Goal: Navigation & Orientation: Find specific page/section

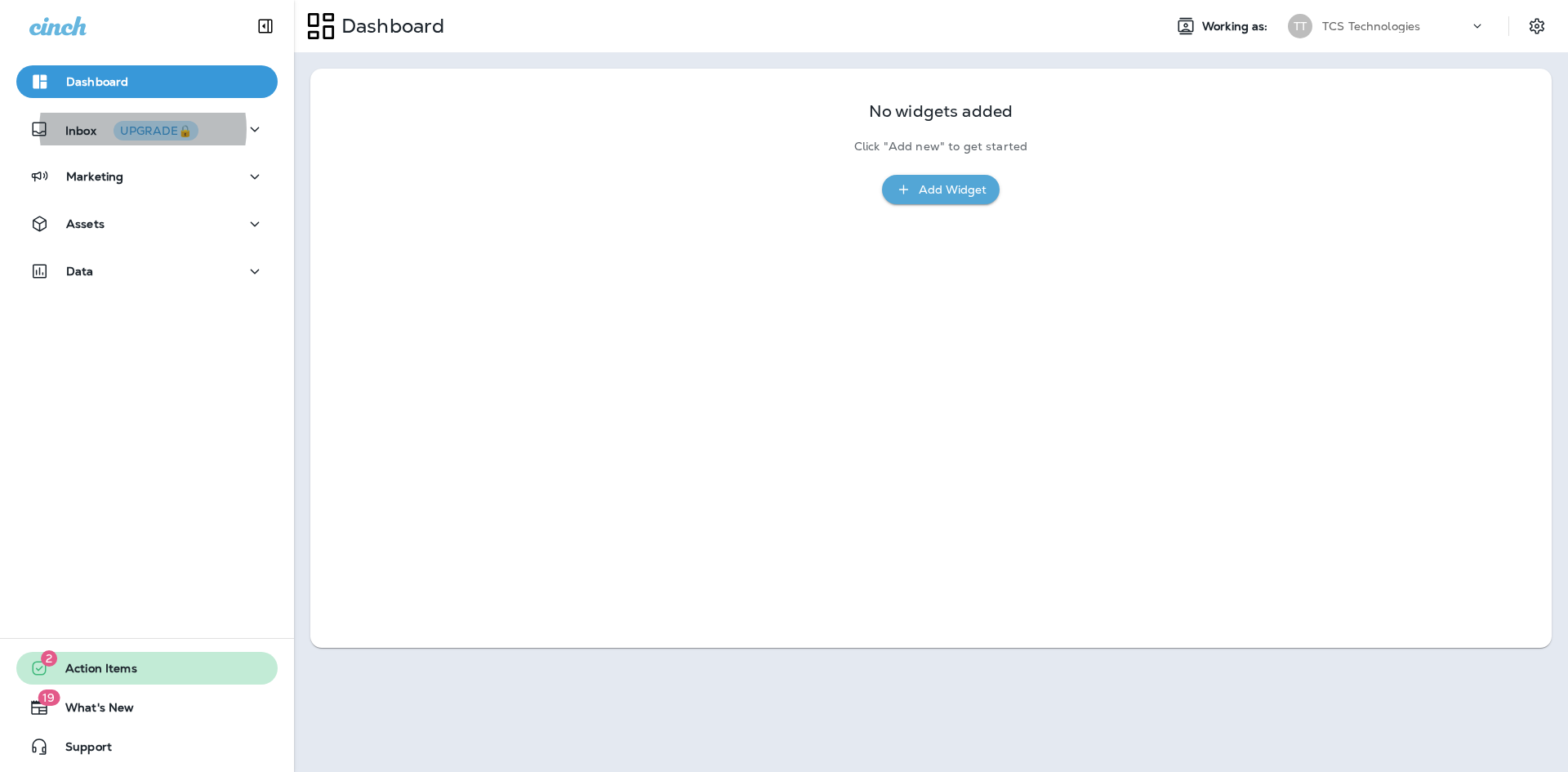
click at [116, 674] on span "Action Items" at bounding box center [93, 672] width 88 height 19
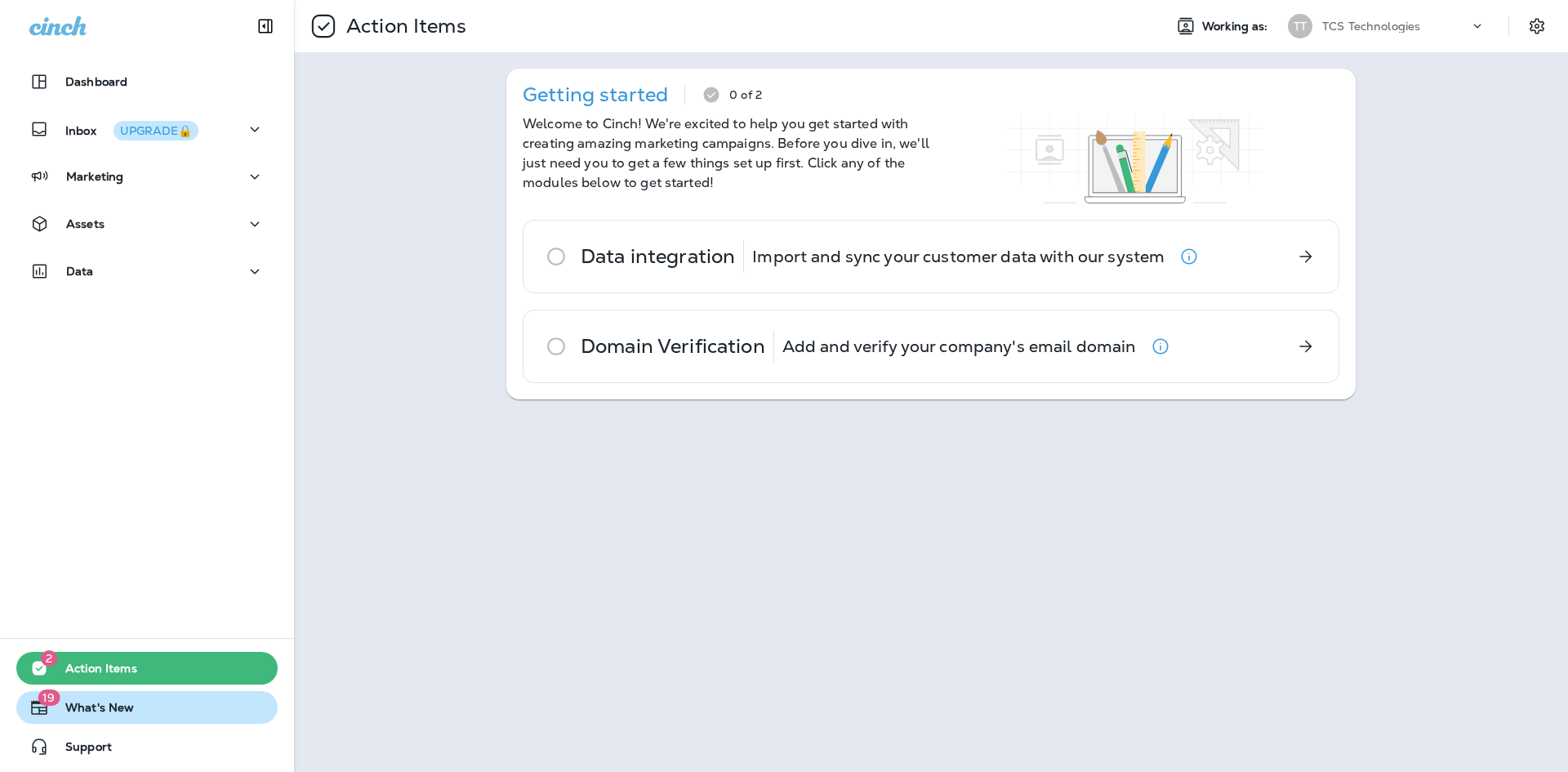
click at [100, 707] on span "What's New" at bounding box center [91, 711] width 85 height 19
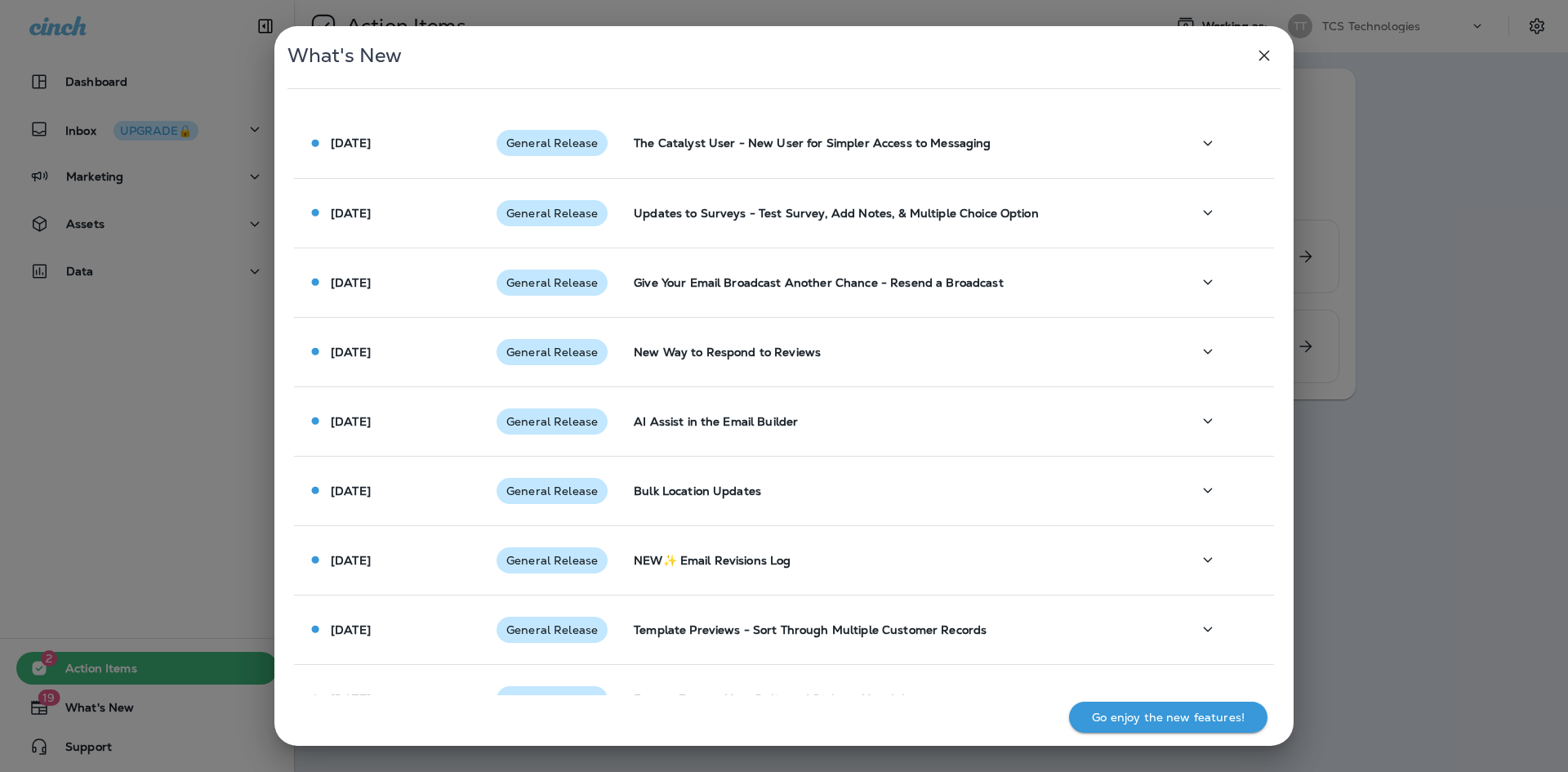
click at [1267, 51] on icon "button" at bounding box center [1264, 56] width 19 height 19
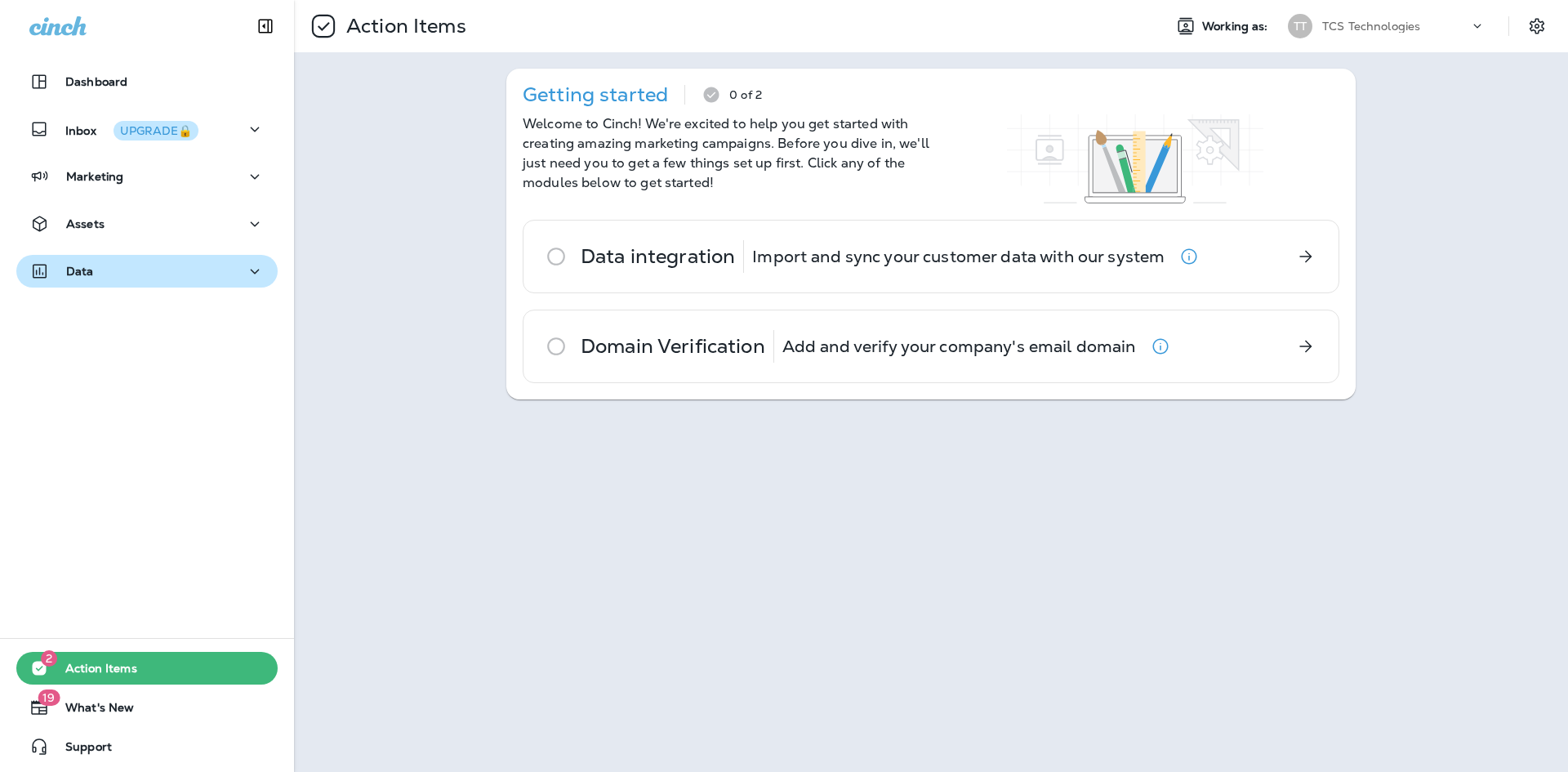
click at [180, 270] on div "Data" at bounding box center [146, 271] width 235 height 20
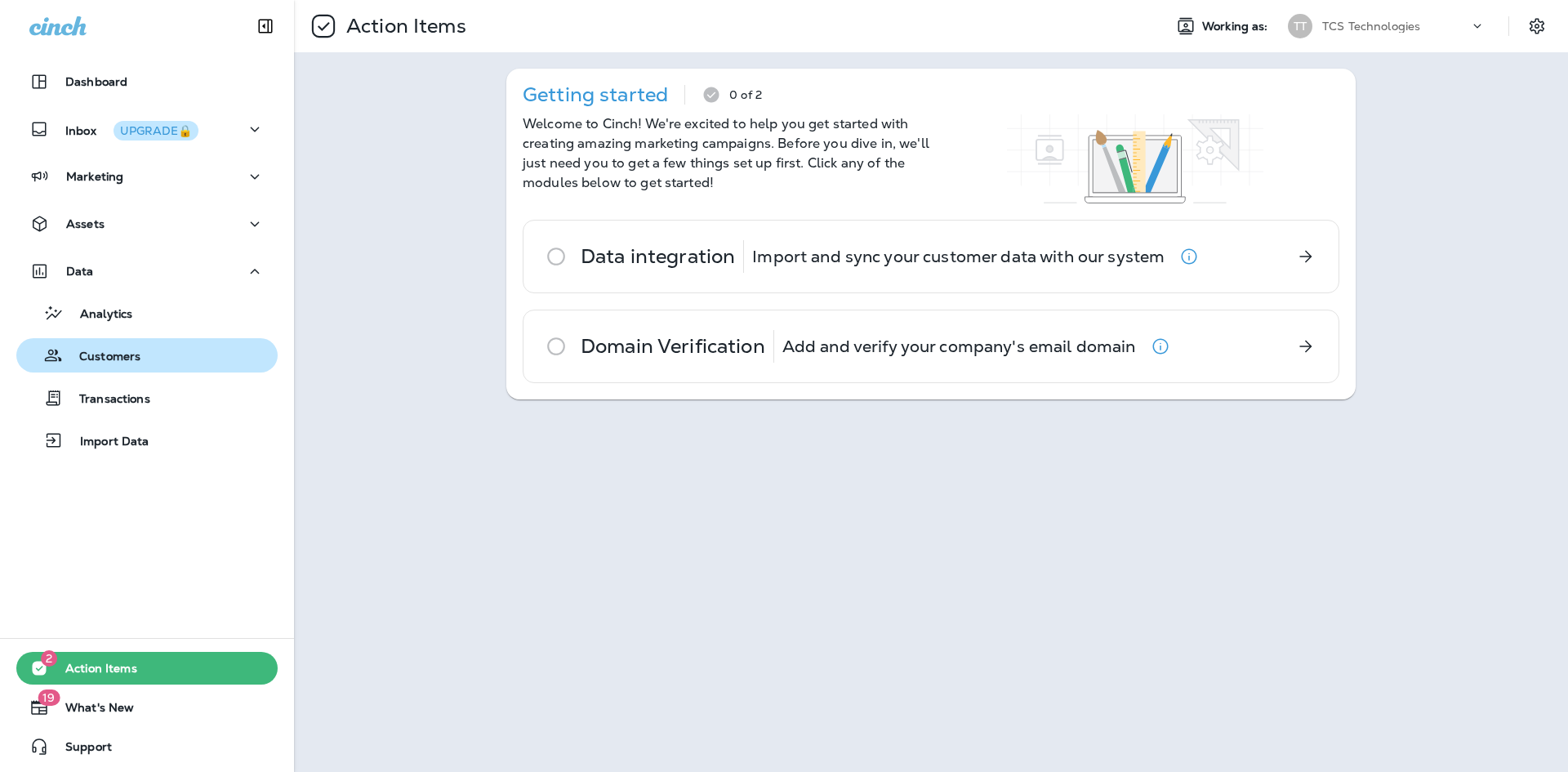
click at [134, 345] on div "Customers" at bounding box center [81, 355] width 118 height 24
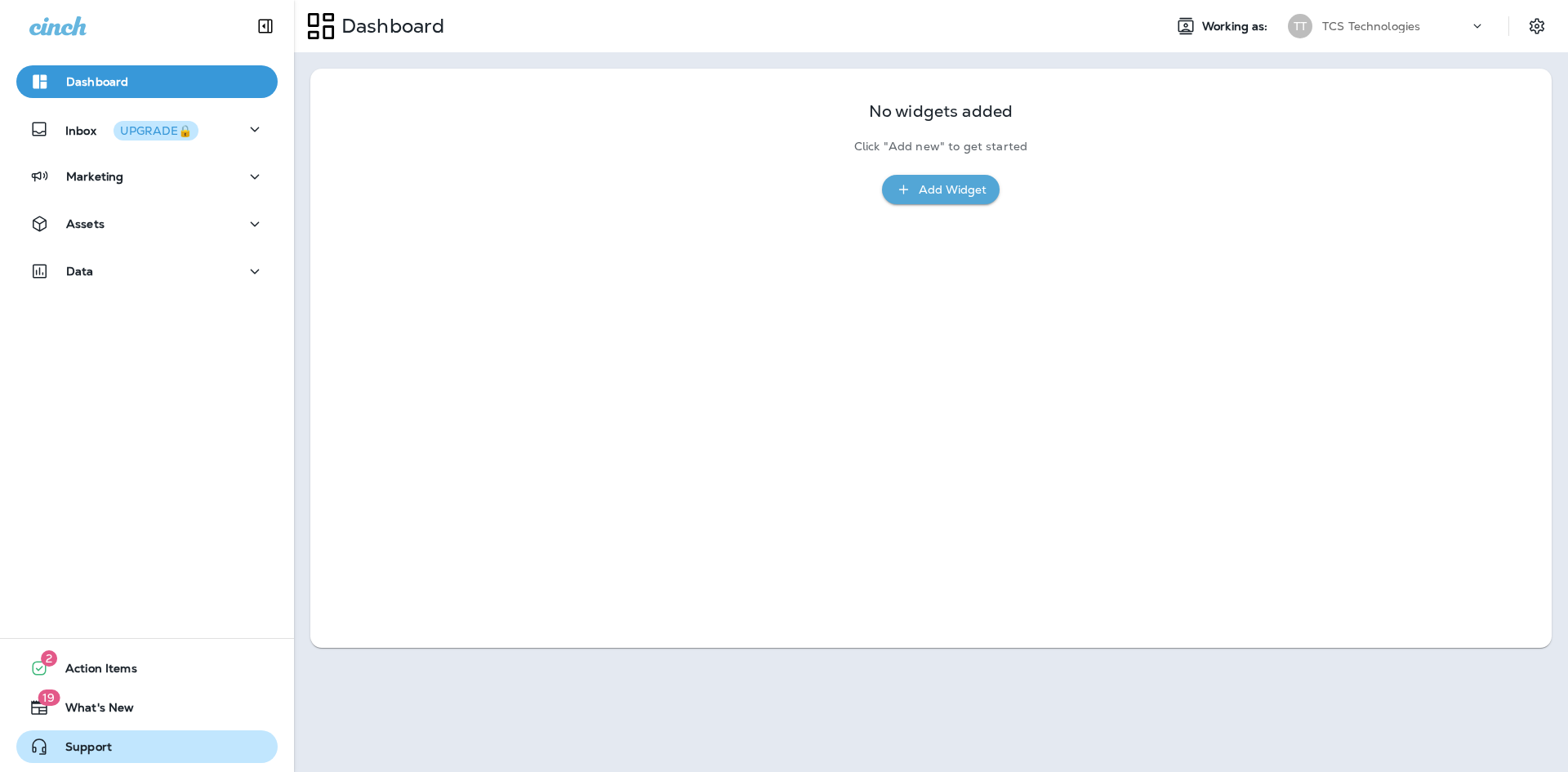
click at [136, 753] on button "Support" at bounding box center [147, 747] width 261 height 33
click at [1478, 26] on icon at bounding box center [1476, 25] width 17 height 17
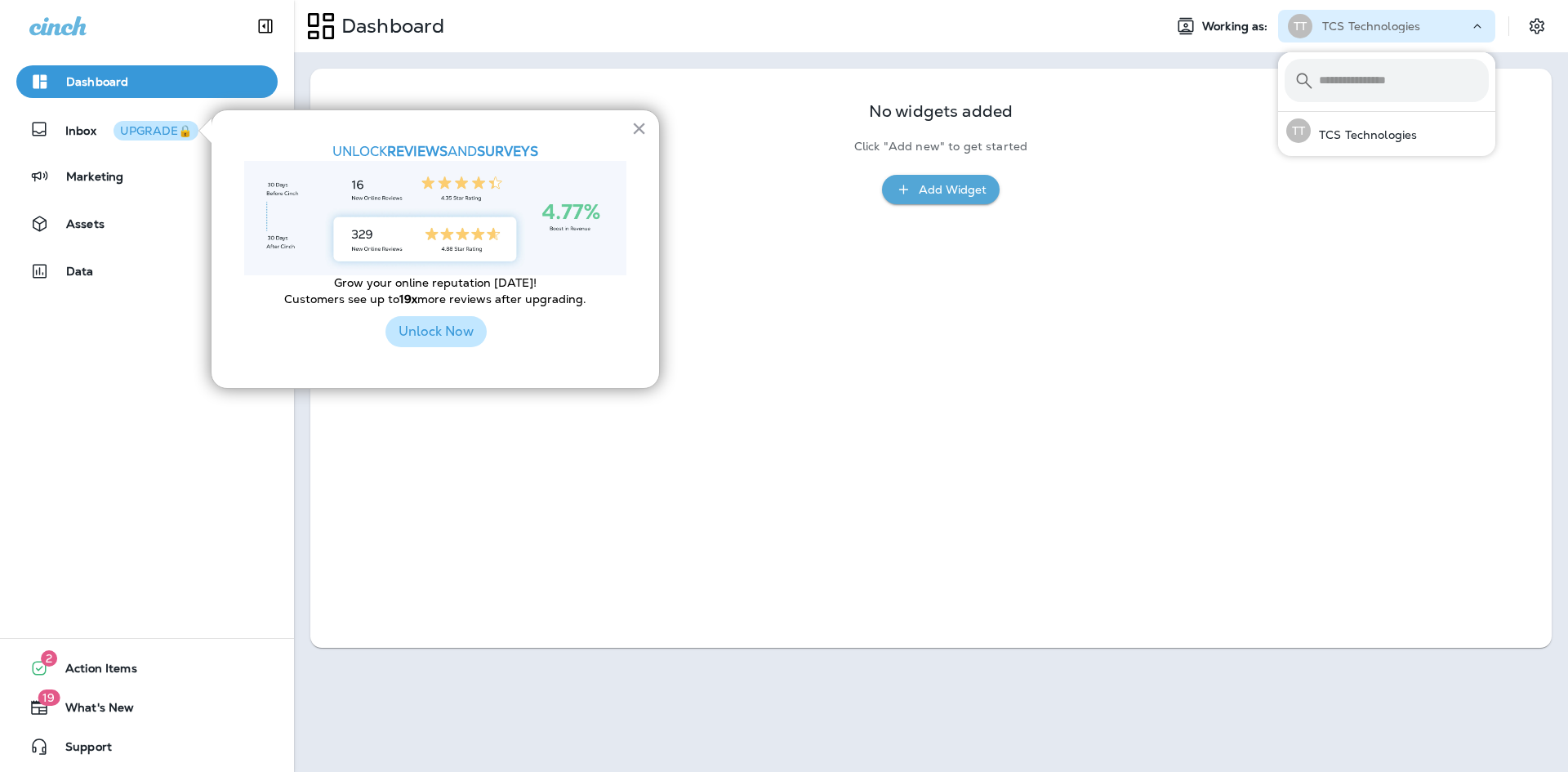
click at [415, 340] on button "Unlock Now" at bounding box center [437, 331] width 101 height 31
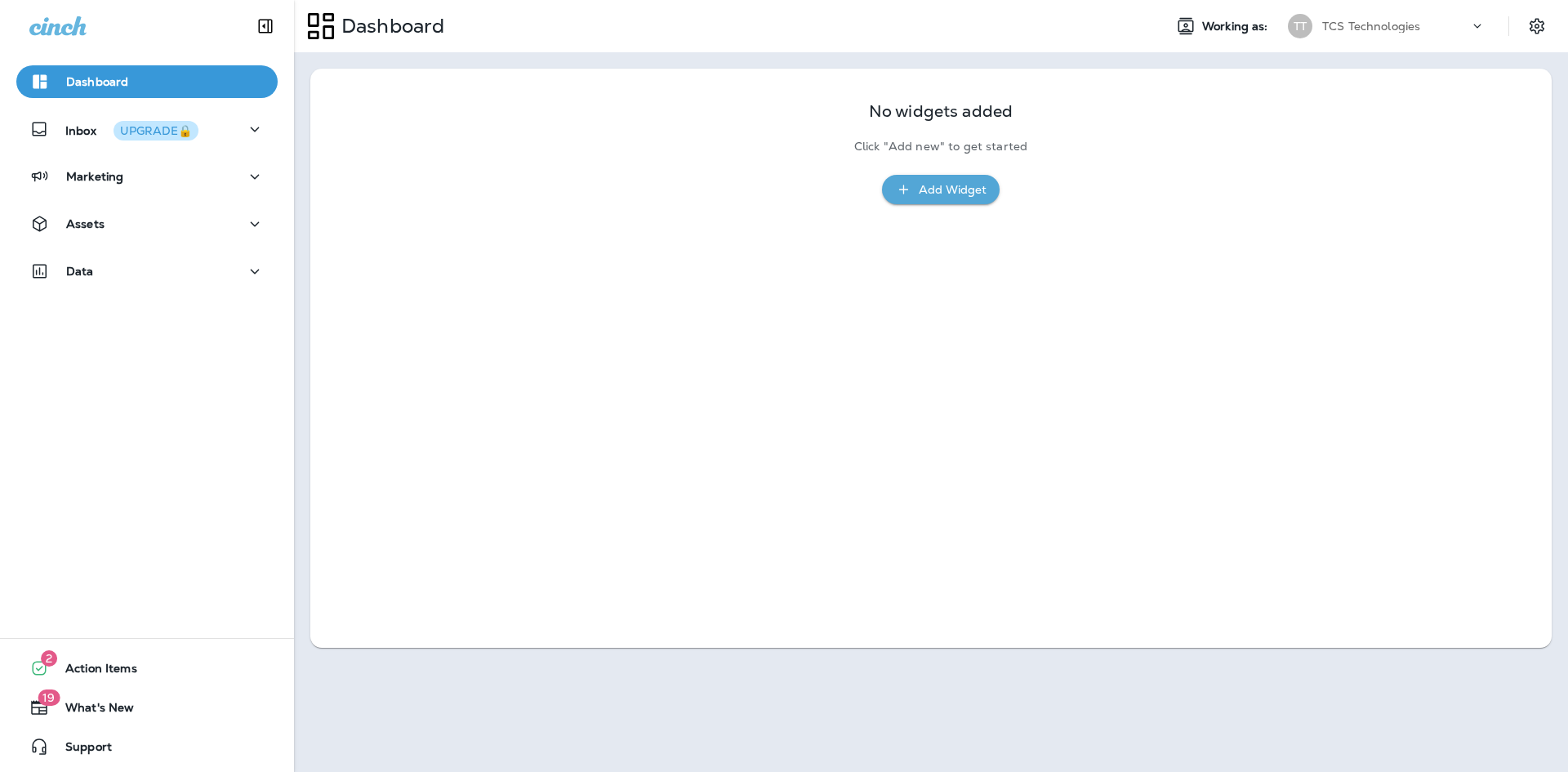
click at [937, 149] on p "Click "Add new" to get started" at bounding box center [940, 146] width 173 height 14
click at [230, 179] on div "Marketing" at bounding box center [146, 176] width 235 height 20
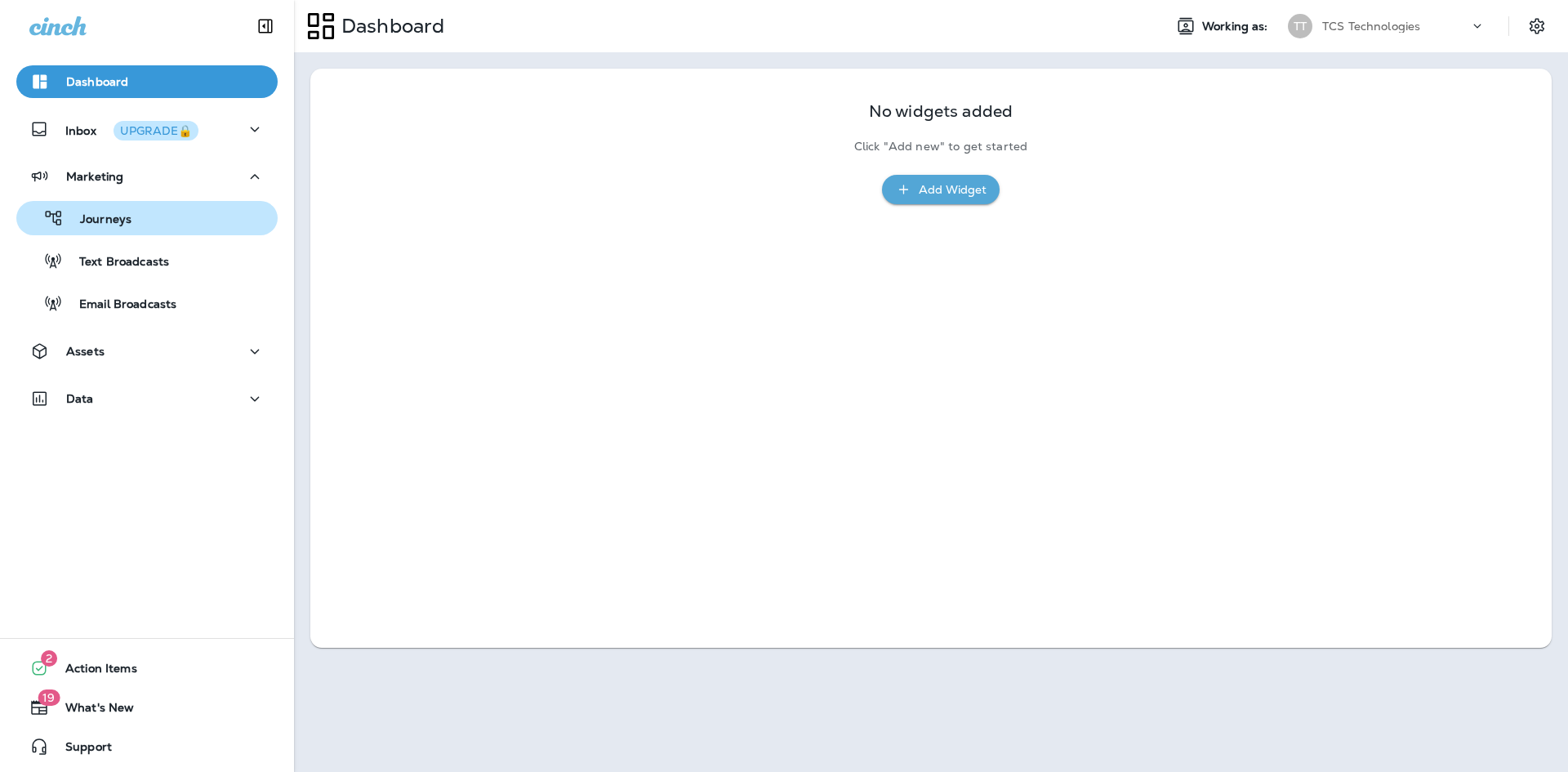
click at [154, 214] on div "Journeys" at bounding box center [146, 217] width 249 height 24
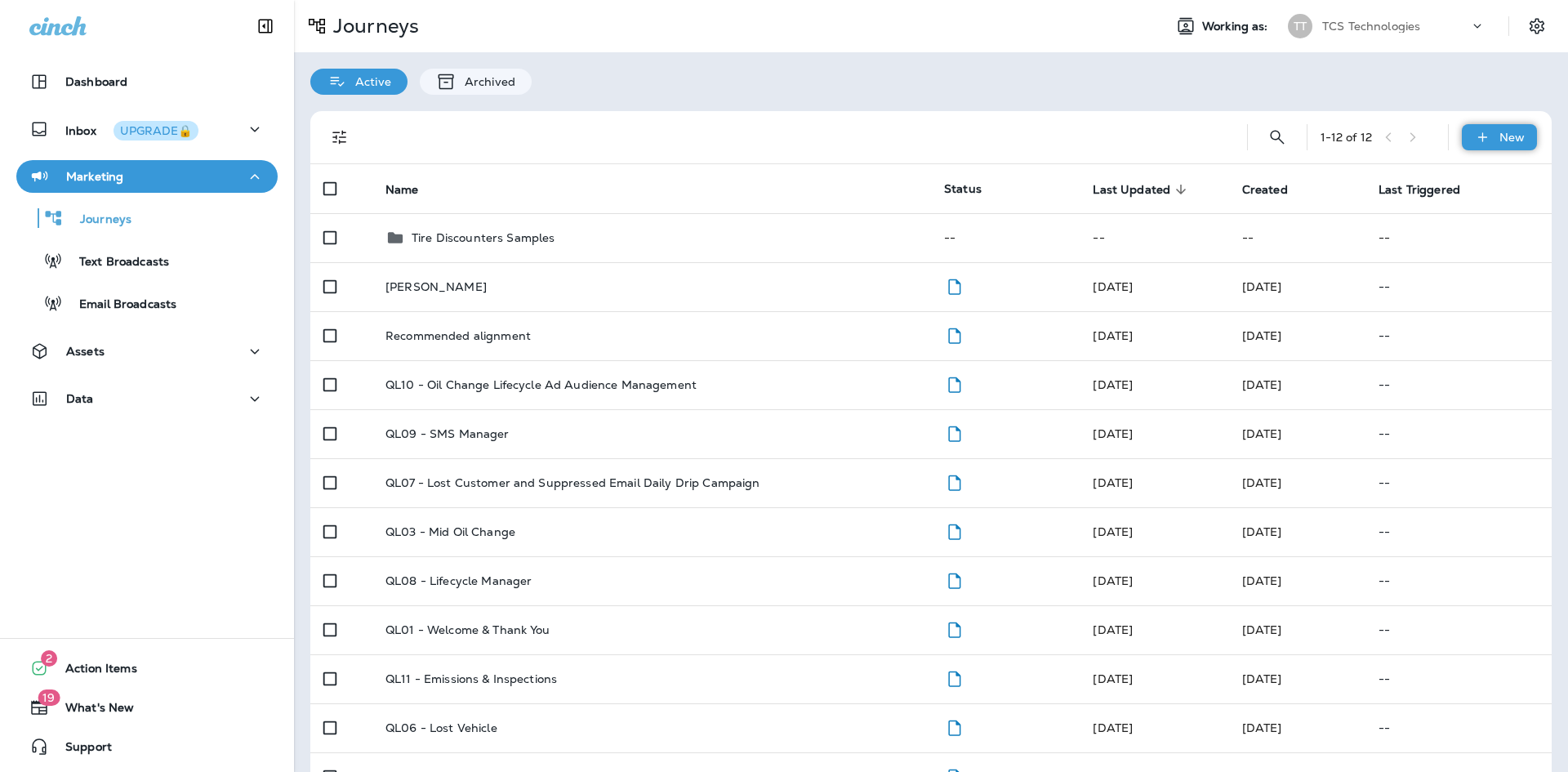
click at [1473, 134] on icon at bounding box center [1482, 136] width 18 height 17
click at [862, 108] on div "1 - 12 of 12 New Name Status Last Updated sorted descending Created Last Trigge…" at bounding box center [931, 481] width 1274 height 773
